Goal: Information Seeking & Learning: Understand process/instructions

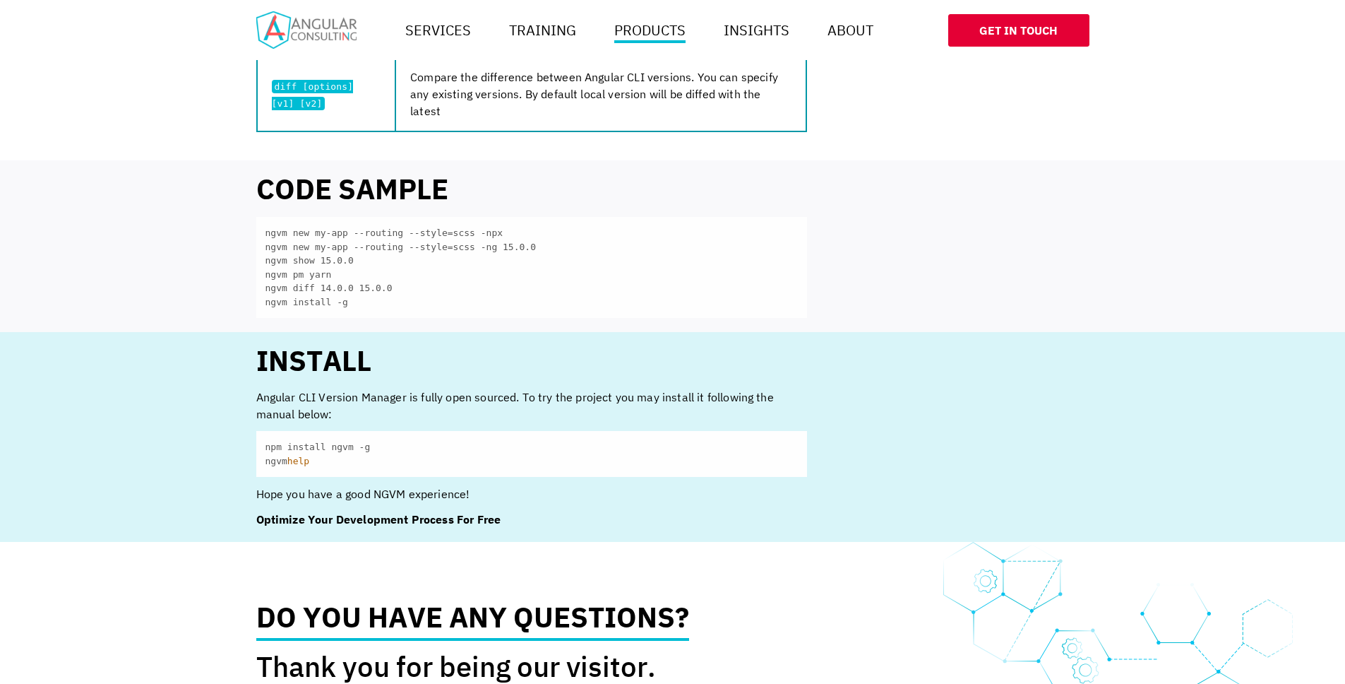
scroll to position [1179, 0]
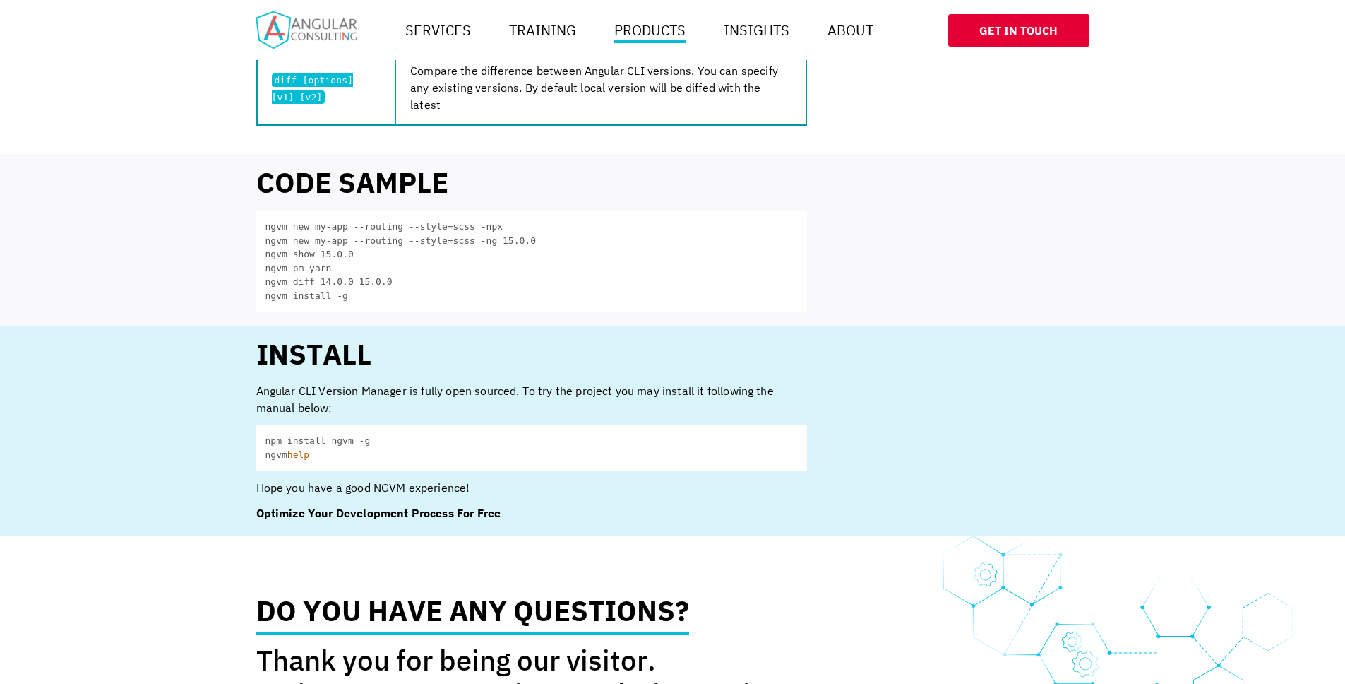
click at [341, 438] on code "npm install ngvm -g ngvm help" at bounding box center [531, 447] width 551 height 46
click at [277, 441] on code "npm install ngvm -g ngvm help" at bounding box center [531, 447] width 551 height 46
copy code "npm install ngvm"
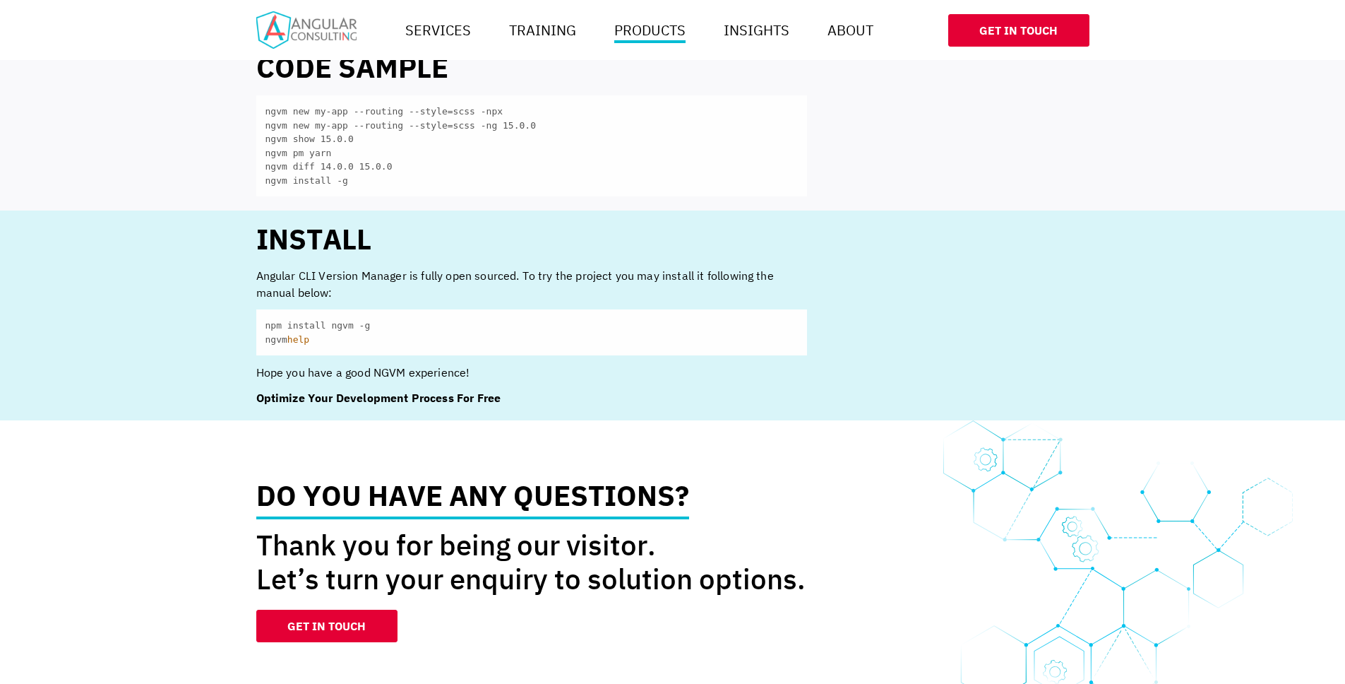
scroll to position [1297, 0]
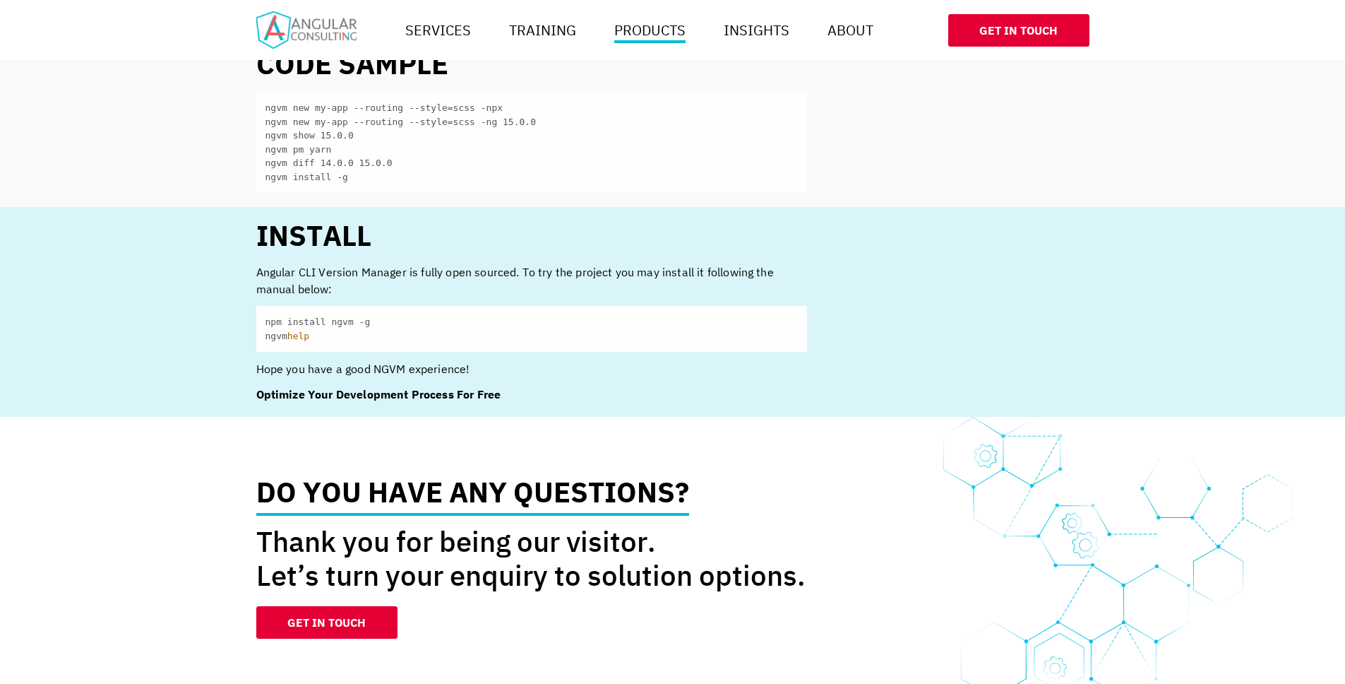
click at [402, 319] on code "npm install ngvm -g ngvm help" at bounding box center [531, 329] width 551 height 46
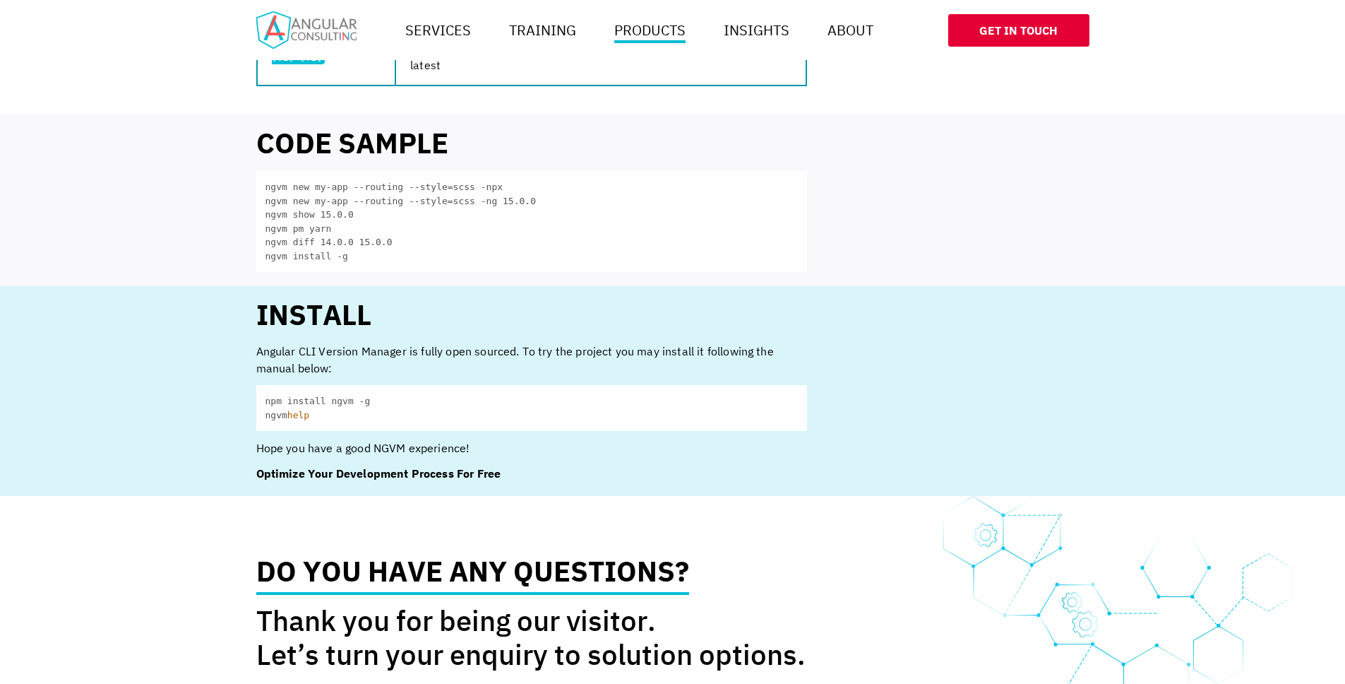
scroll to position [1168, 0]
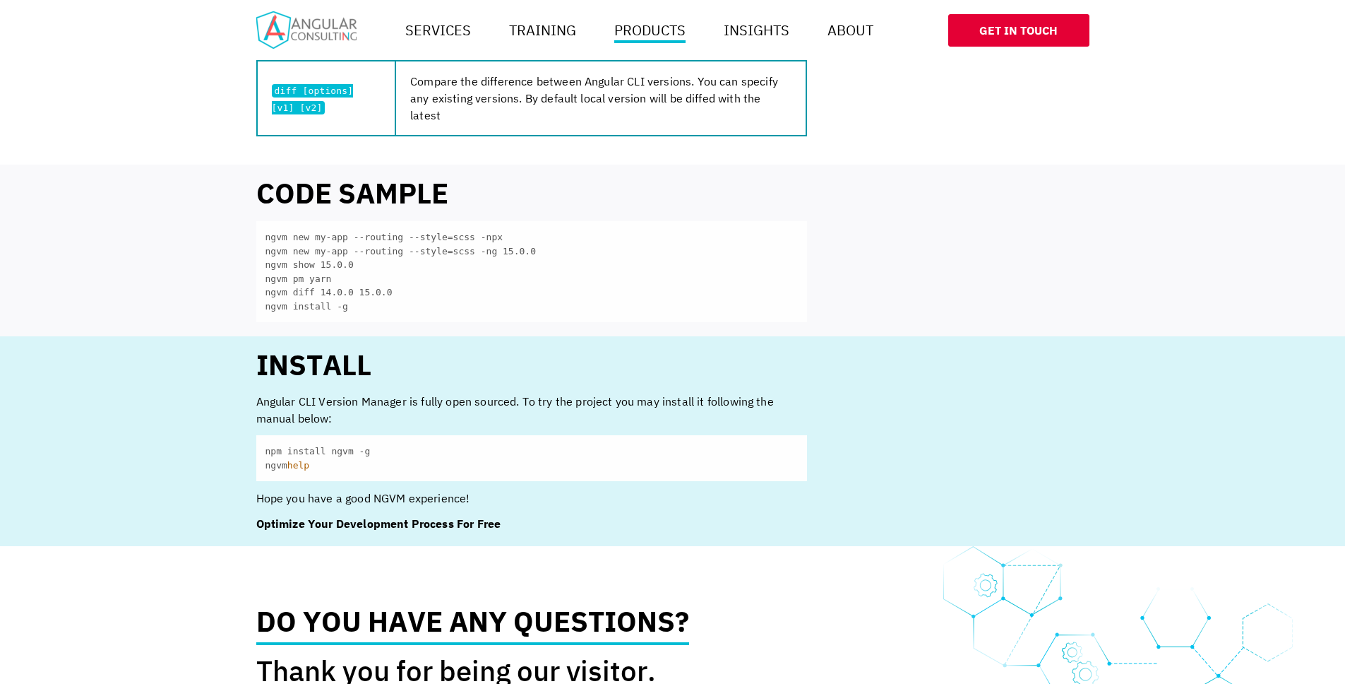
copy code "npm install ngvm -g"
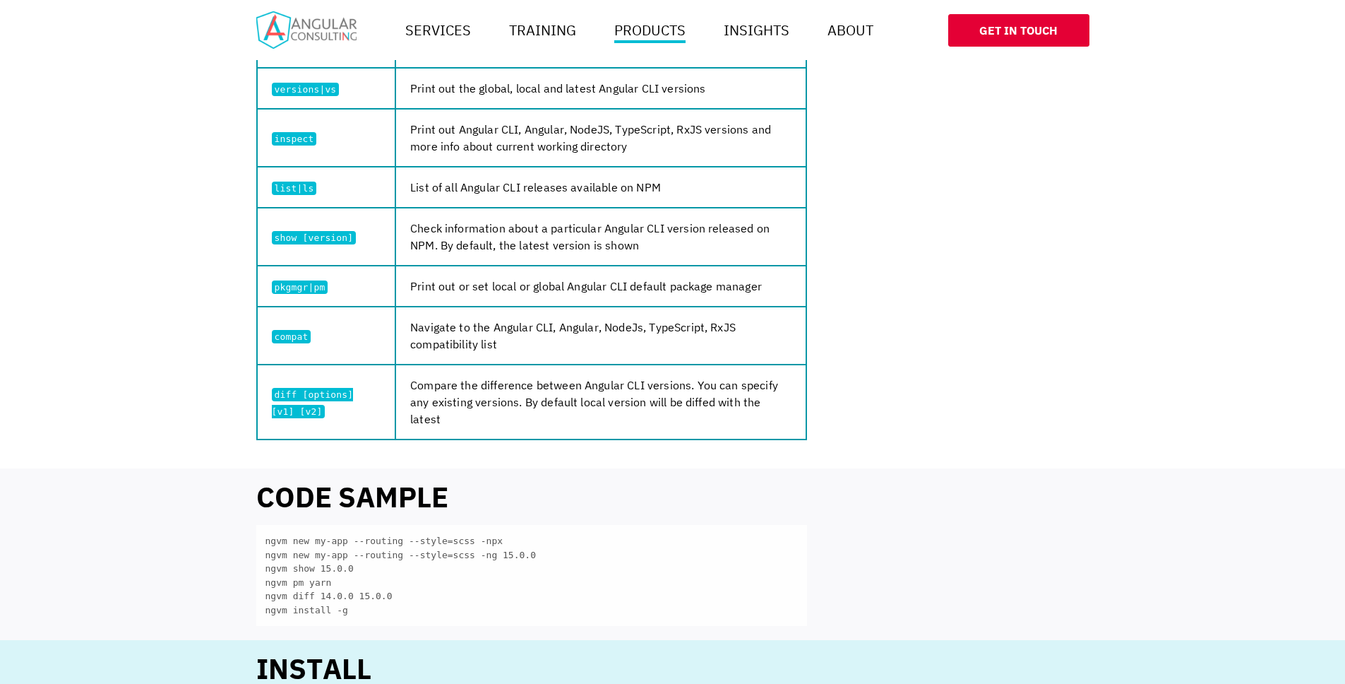
scroll to position [994, 0]
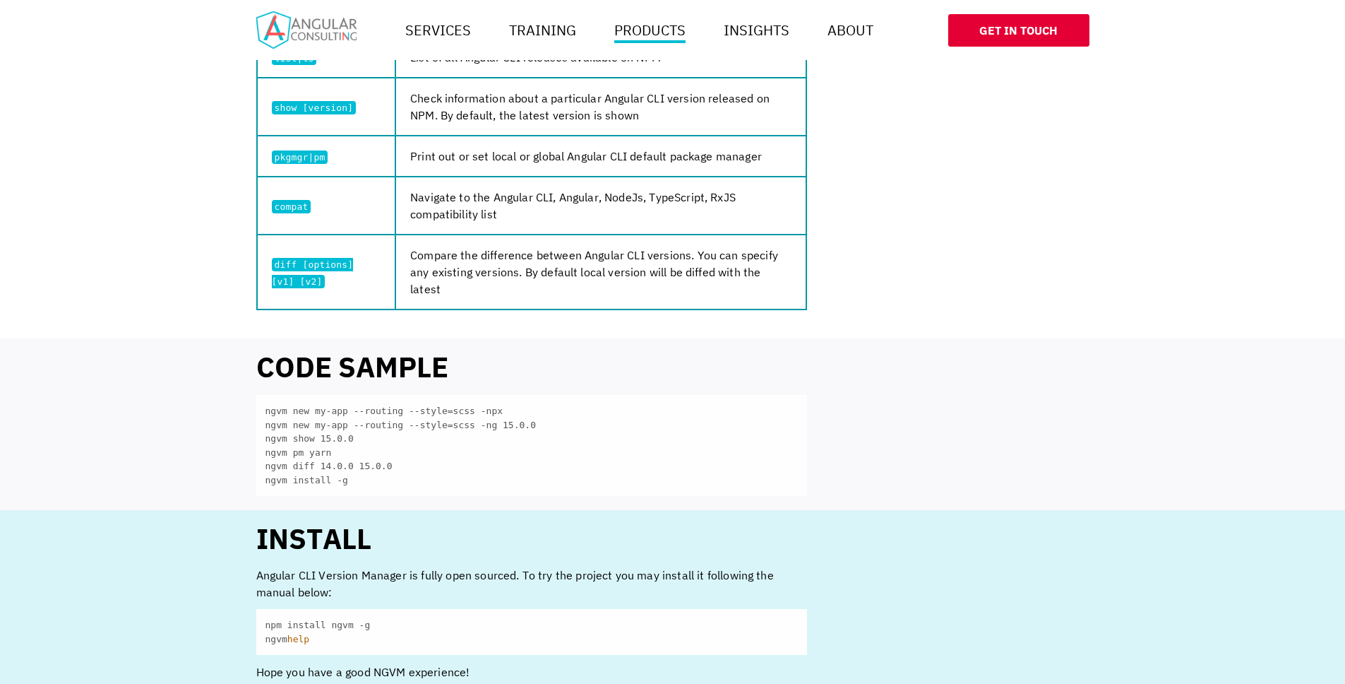
copy code "npm install ngvm -g"
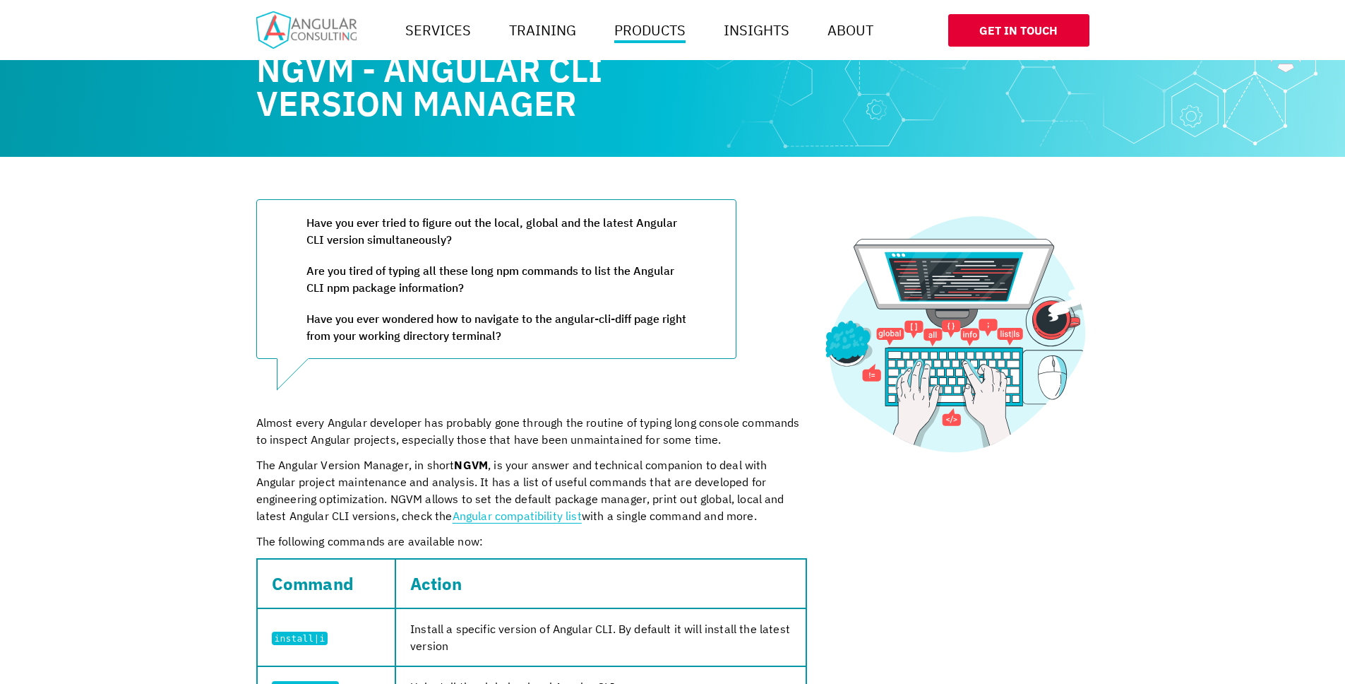
scroll to position [0, 0]
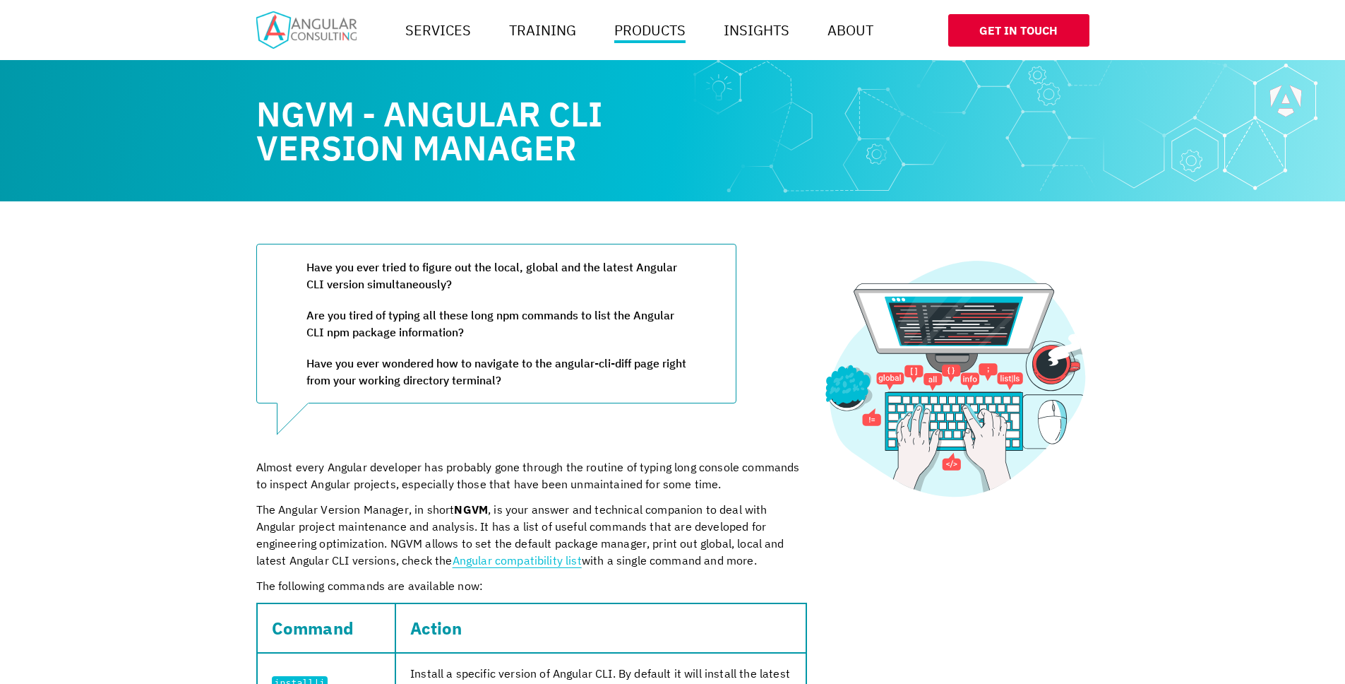
click at [296, 123] on h1 "NGVM - Angular CLI Version Manager" at bounding box center [531, 131] width 551 height 68
click at [296, 122] on h1 "NGVM - Angular CLI Version Manager" at bounding box center [531, 131] width 551 height 68
copy h1 "NGVM"
click at [405, 124] on h1 "NGVM - Angular CLI Version Manager" at bounding box center [531, 131] width 551 height 68
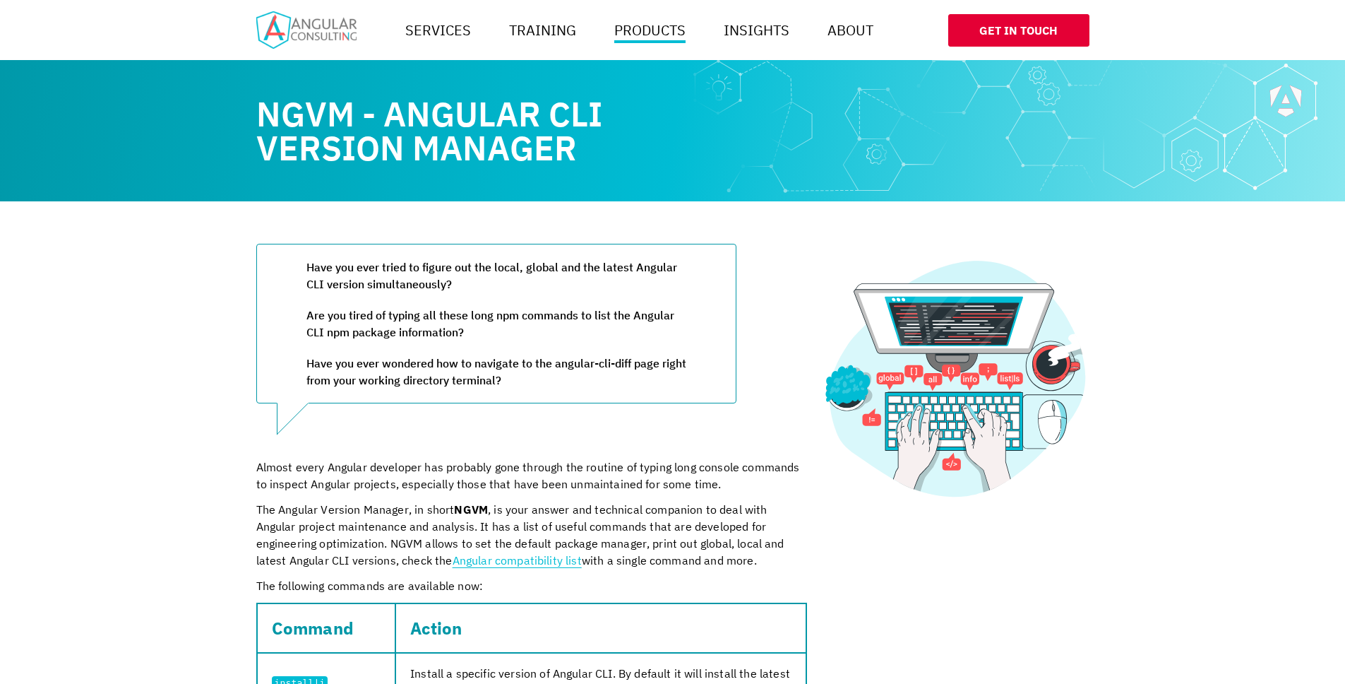
click at [505, 144] on h1 "NGVM - Angular CLI Version Manager" at bounding box center [531, 131] width 551 height 68
click at [605, 150] on h1 "NGVM - Angular CLI Version Manager" at bounding box center [531, 131] width 551 height 68
drag, startPoint x: 624, startPoint y: 159, endPoint x: 386, endPoint y: 124, distance: 241.2
click at [386, 124] on h1 "NGVM - Angular CLI Version Manager" at bounding box center [531, 131] width 551 height 68
copy app-content-entry "Angular CLI Version Manager"
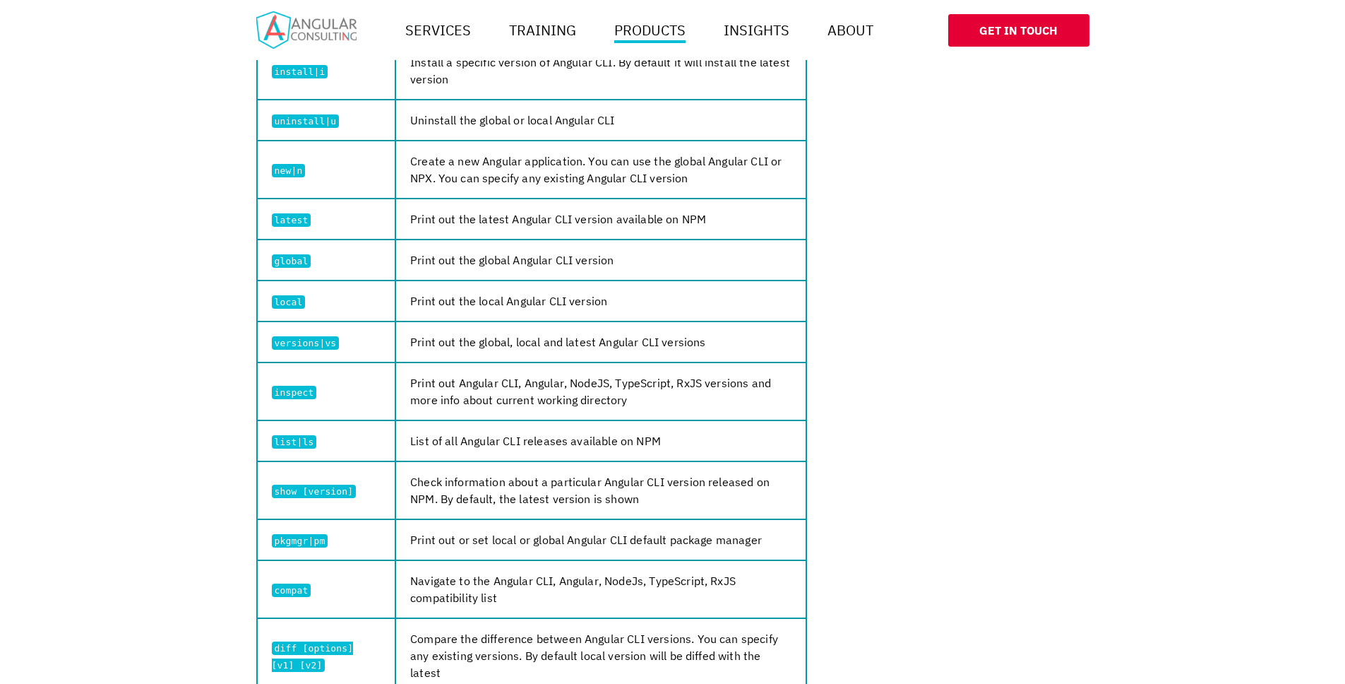
scroll to position [626, 0]
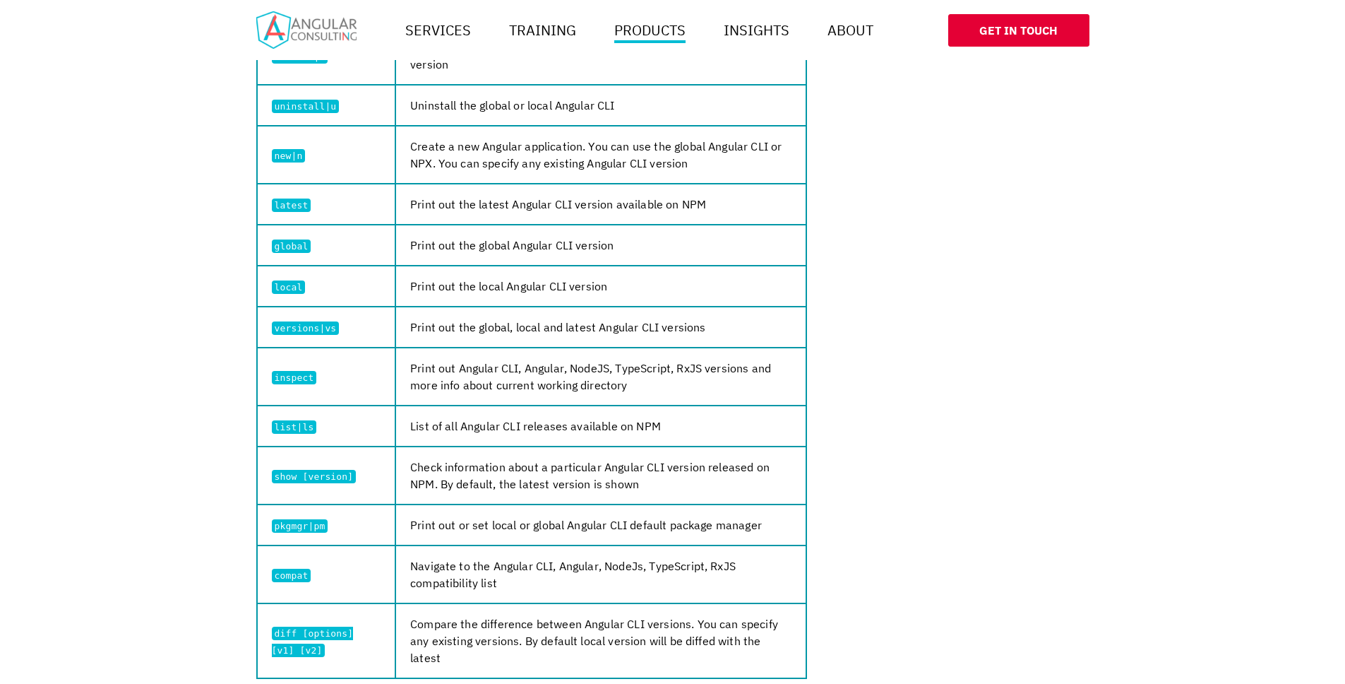
click at [441, 477] on td "Check information about a particular Angular CLI version released on NPM. By de…" at bounding box center [601, 475] width 410 height 58
click at [432, 492] on div at bounding box center [432, 492] width 0 height 0
click at [446, 503] on td "Check information about a particular Angular CLI version released on NPM. By de…" at bounding box center [601, 475] width 410 height 58
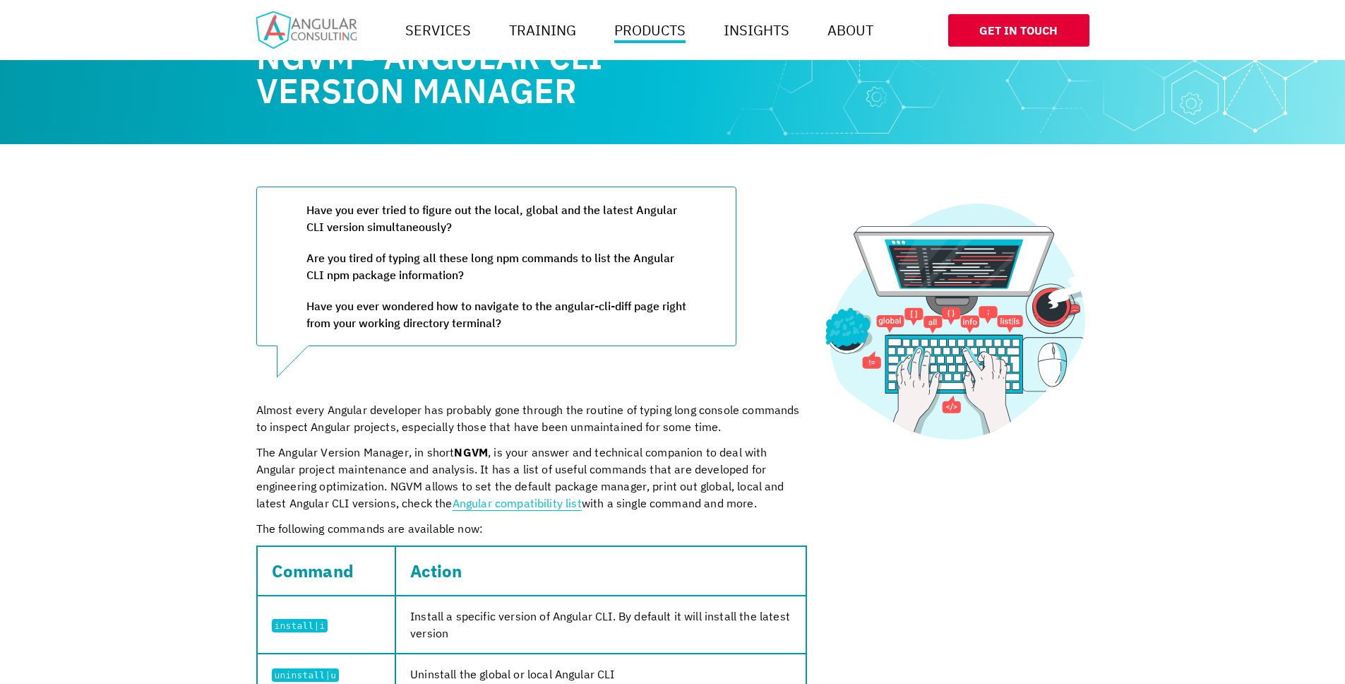
scroll to position [0, 0]
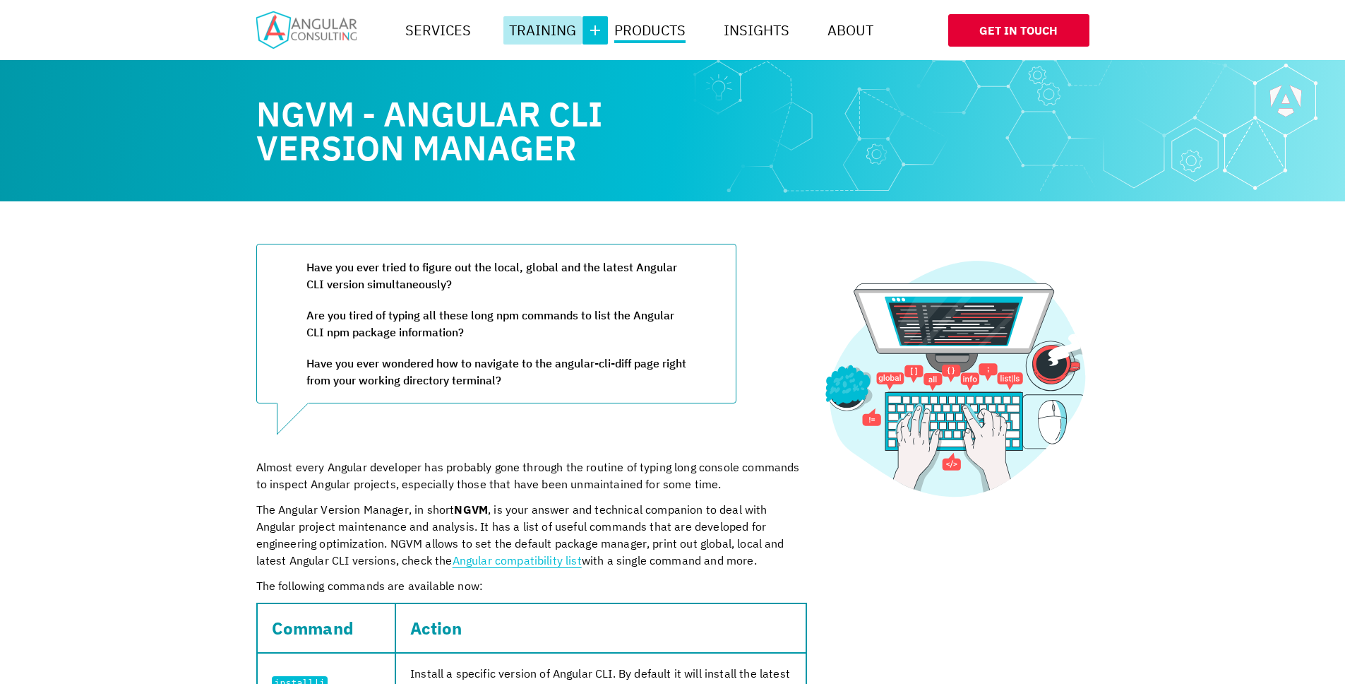
click at [584, 31] on button "More" at bounding box center [595, 30] width 25 height 28
